Goal: Task Accomplishment & Management: Manage account settings

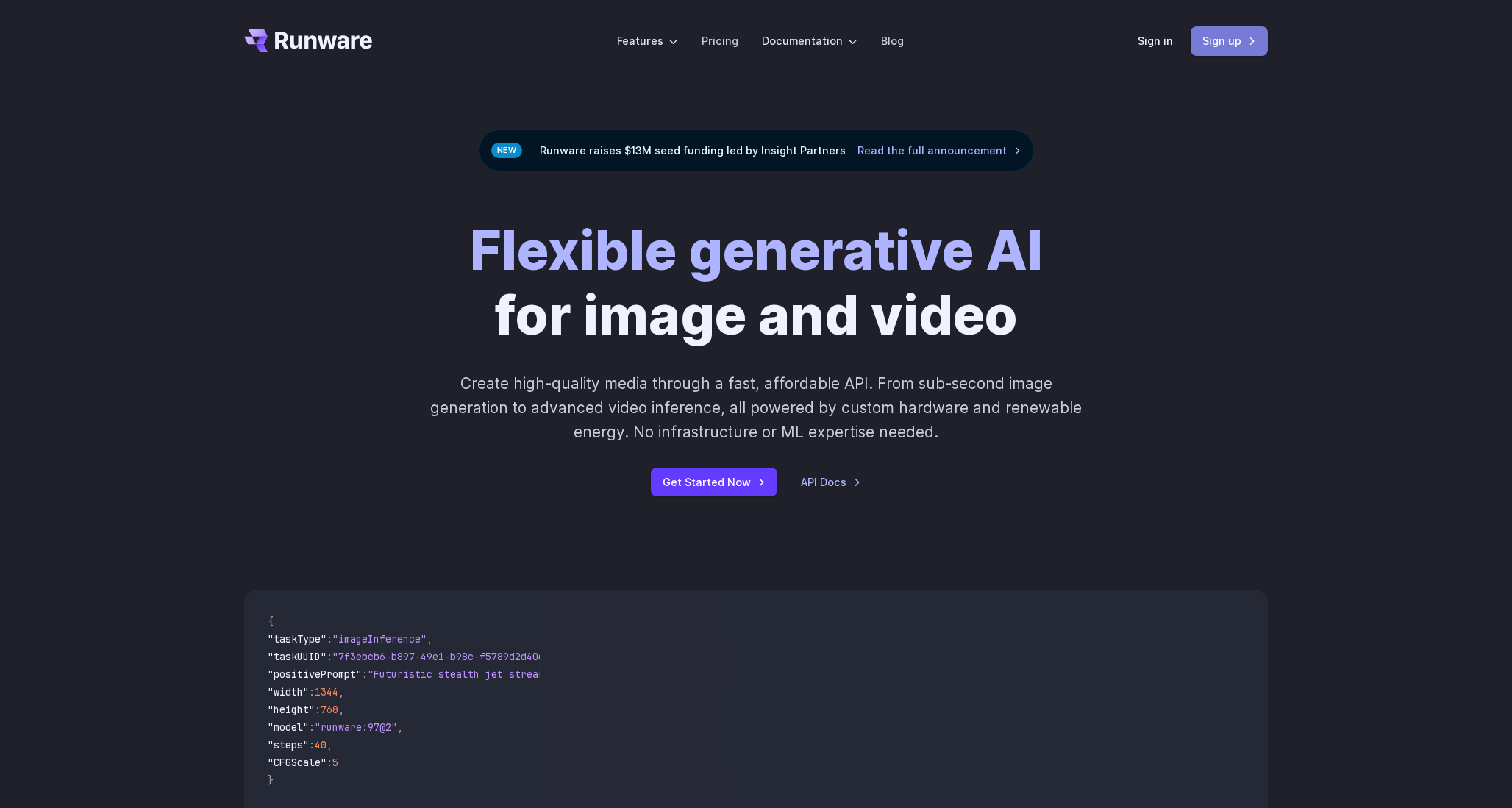
click at [1244, 42] on link "Sign up" at bounding box center [1229, 41] width 78 height 29
click at [1155, 42] on link "Sign in" at bounding box center [1155, 41] width 35 height 17
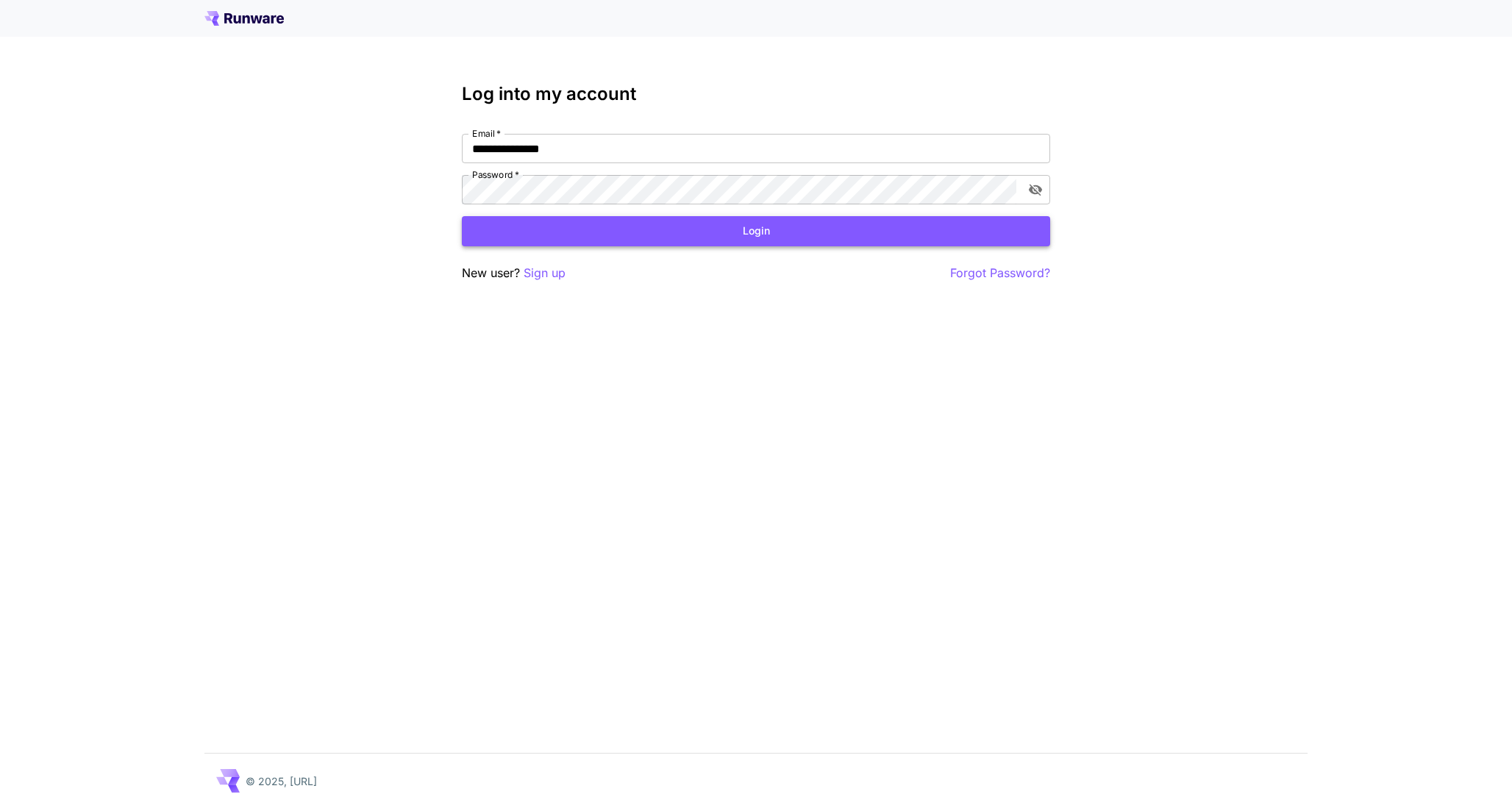
click at [740, 227] on button "Login" at bounding box center [756, 231] width 588 height 30
